Goal: Information Seeking & Learning: Learn about a topic

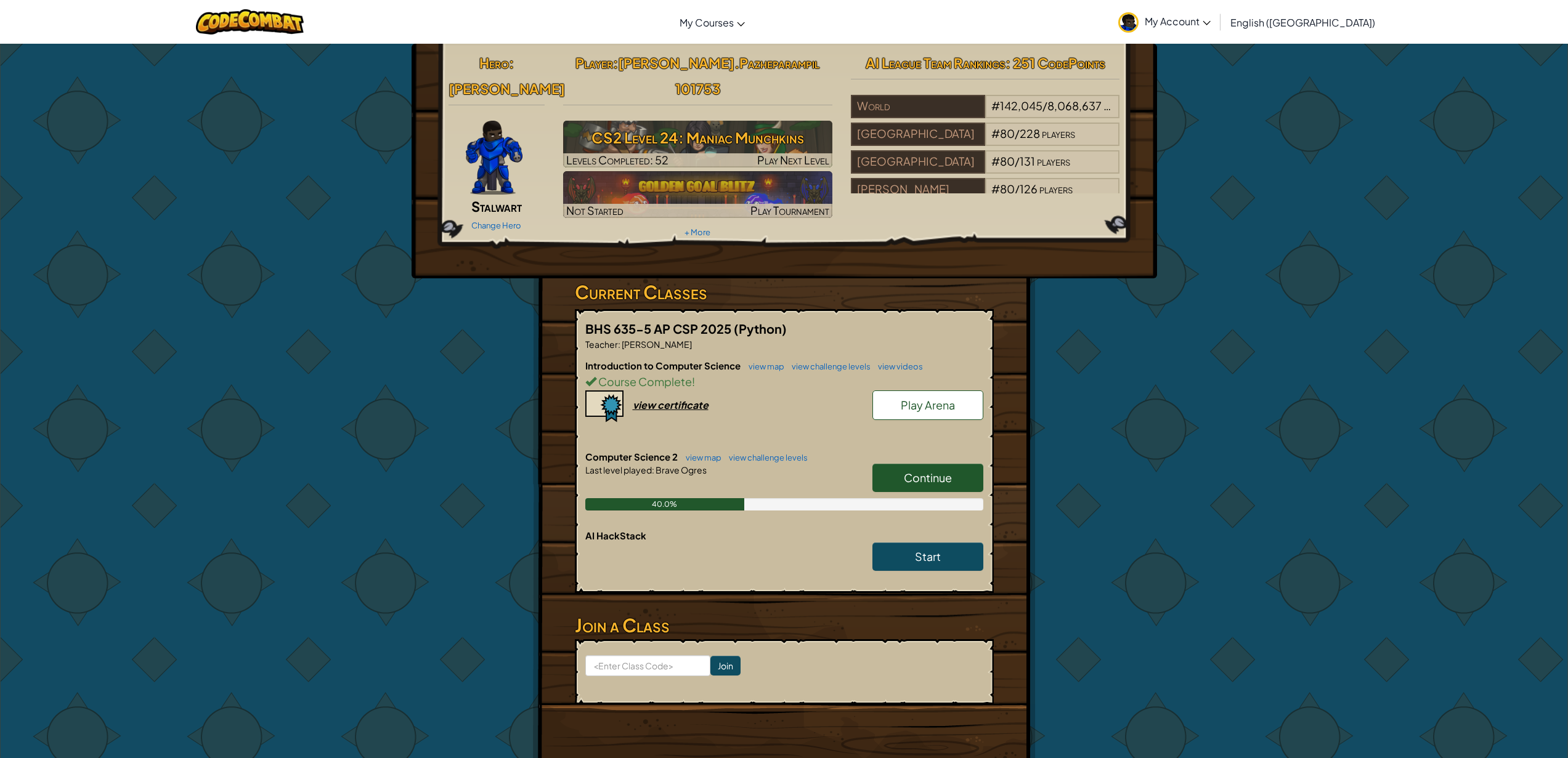
click at [910, 466] on div "Continue" at bounding box center [921, 480] width 123 height 34
click at [906, 470] on span "Continue" at bounding box center [928, 477] width 48 height 14
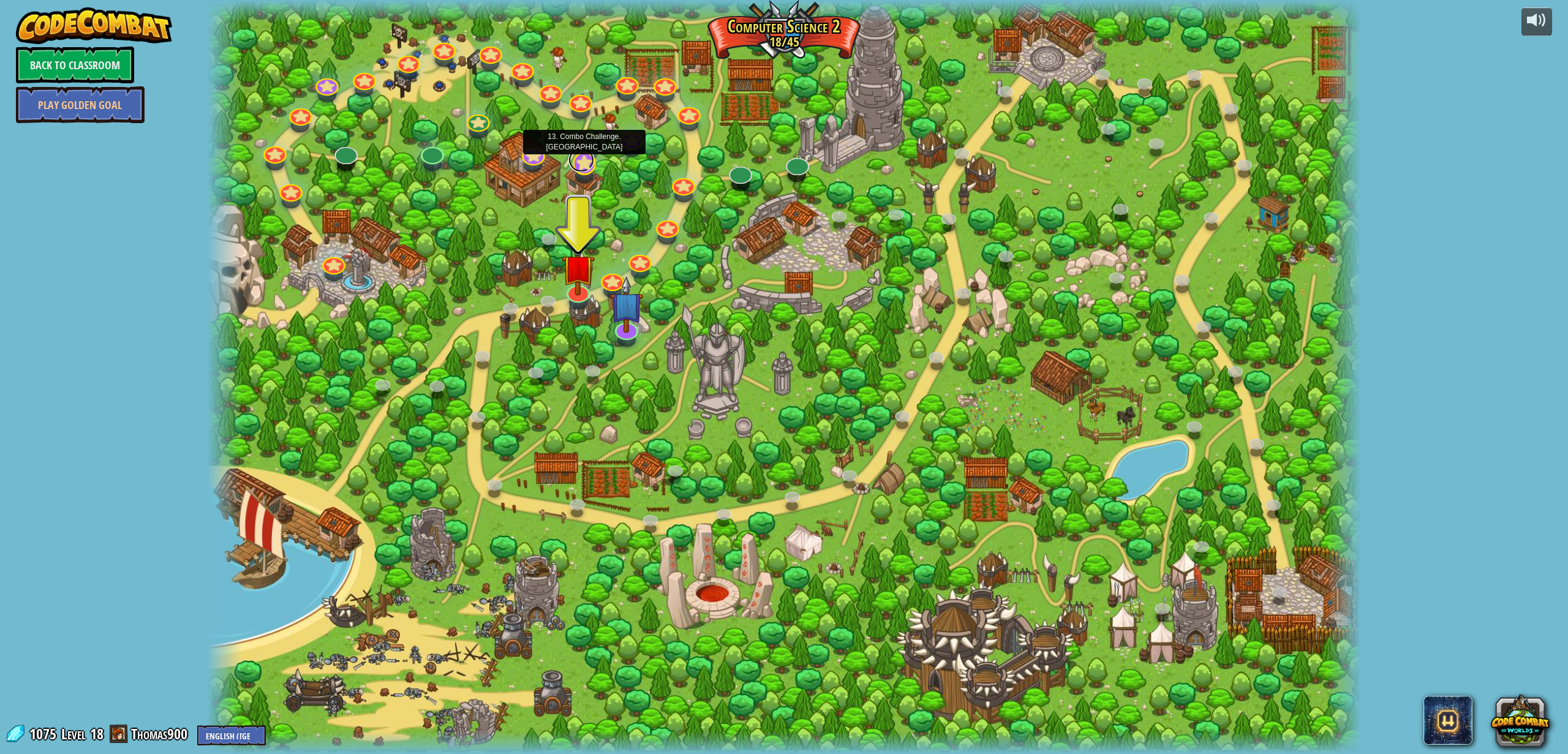
click at [591, 165] on link at bounding box center [581, 160] width 25 height 25
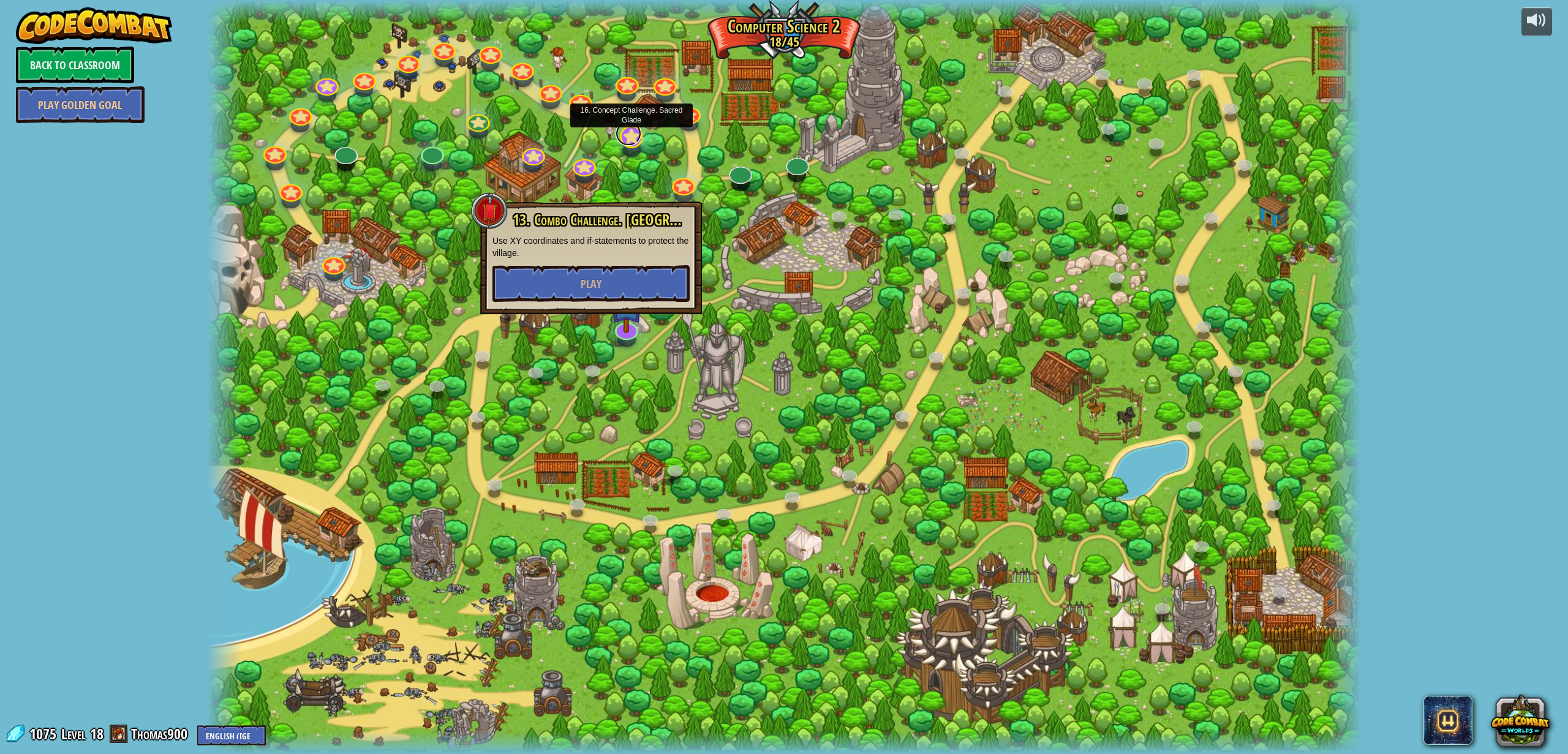
click at [622, 136] on link at bounding box center [628, 133] width 25 height 25
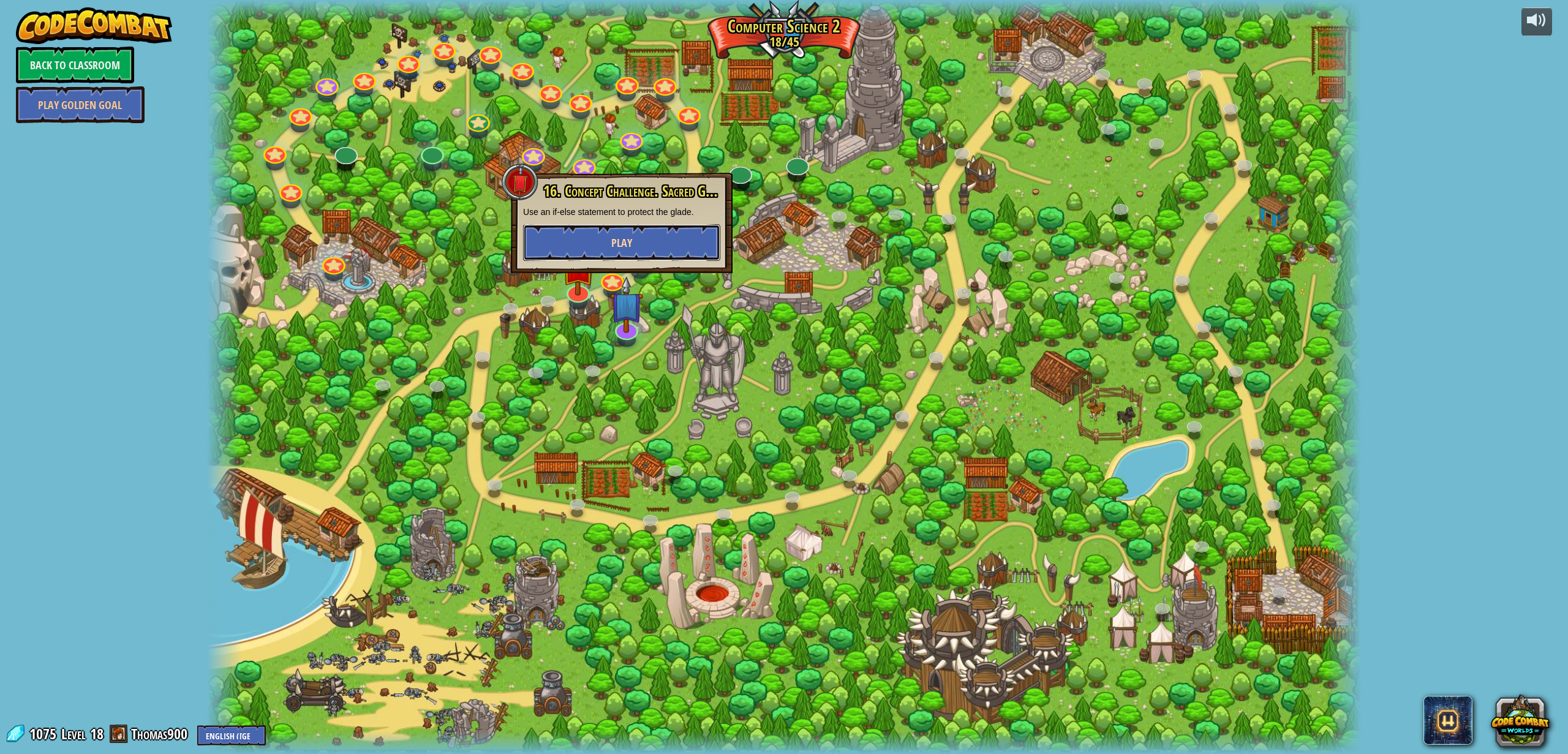
click at [627, 238] on span "Play" at bounding box center [622, 242] width 21 height 15
